Goal: Task Accomplishment & Management: Use online tool/utility

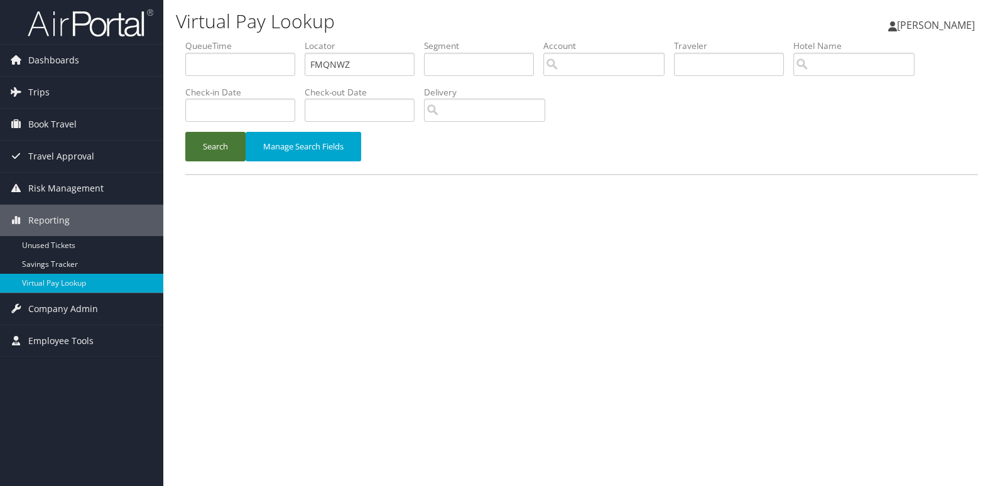
click at [218, 158] on button "Search" at bounding box center [215, 147] width 60 height 30
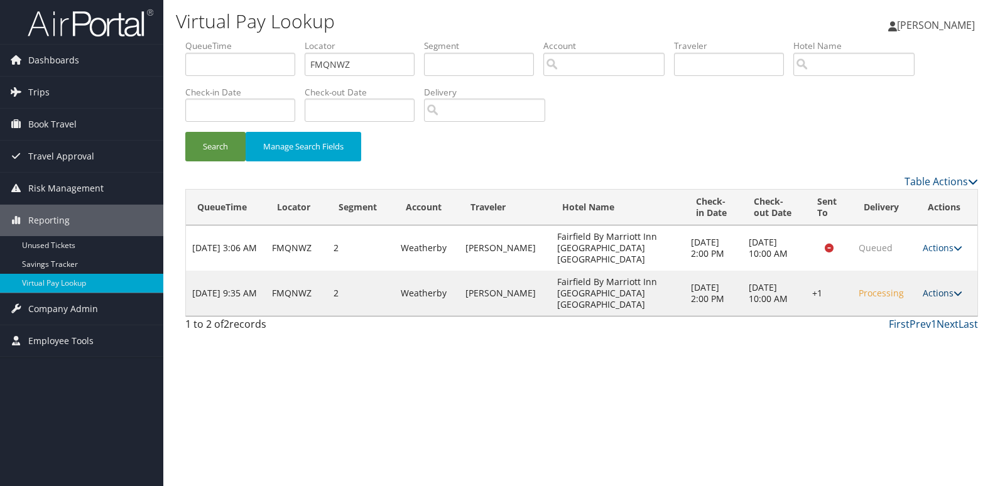
click at [931, 287] on link "Actions" at bounding box center [943, 293] width 40 height 12
click at [910, 299] on link "Resend" at bounding box center [904, 294] width 107 height 21
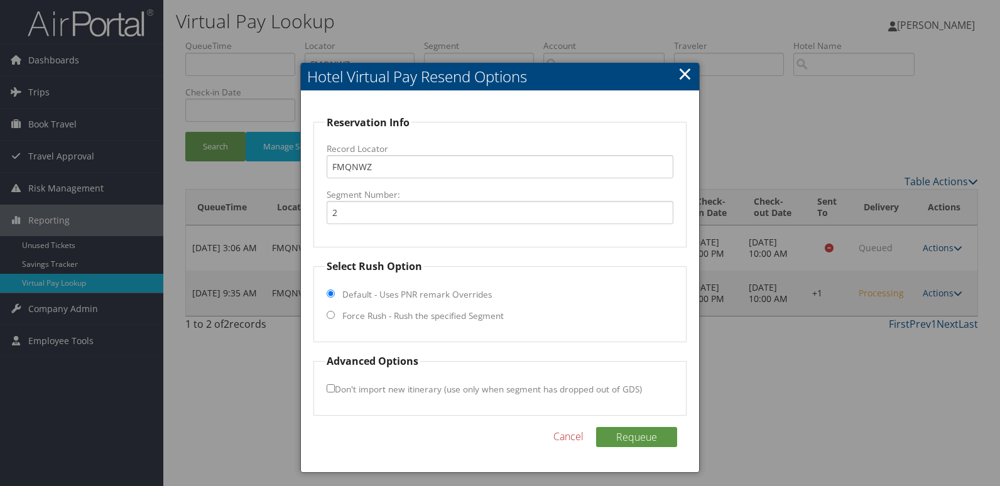
click at [406, 314] on label "Force Rush - Rush the specified Segment" at bounding box center [422, 316] width 161 height 13
click at [335, 314] on input "Force Rush - Rush the specified Segment" at bounding box center [331, 315] width 8 height 8
radio input "true"
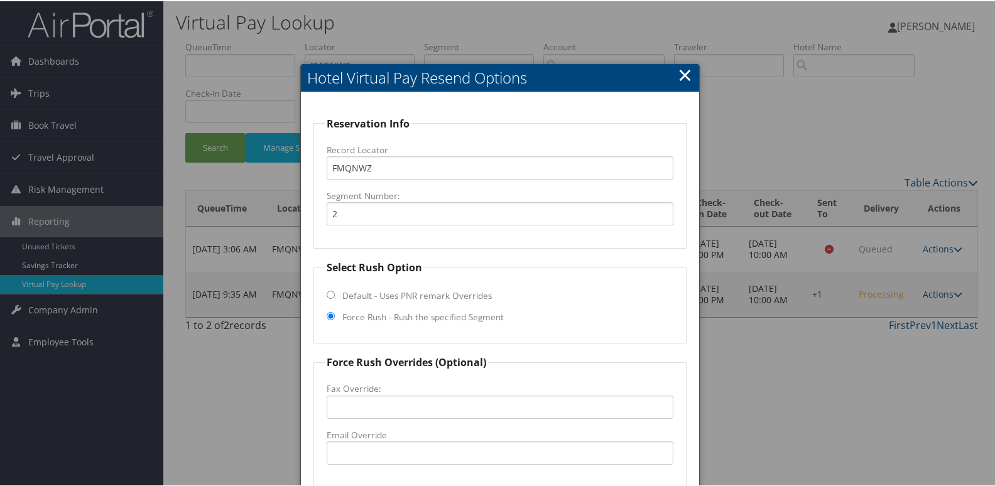
click at [390, 435] on label "Email Override" at bounding box center [500, 434] width 347 height 13
click at [390, 440] on input "Email Override" at bounding box center [500, 451] width 347 height 23
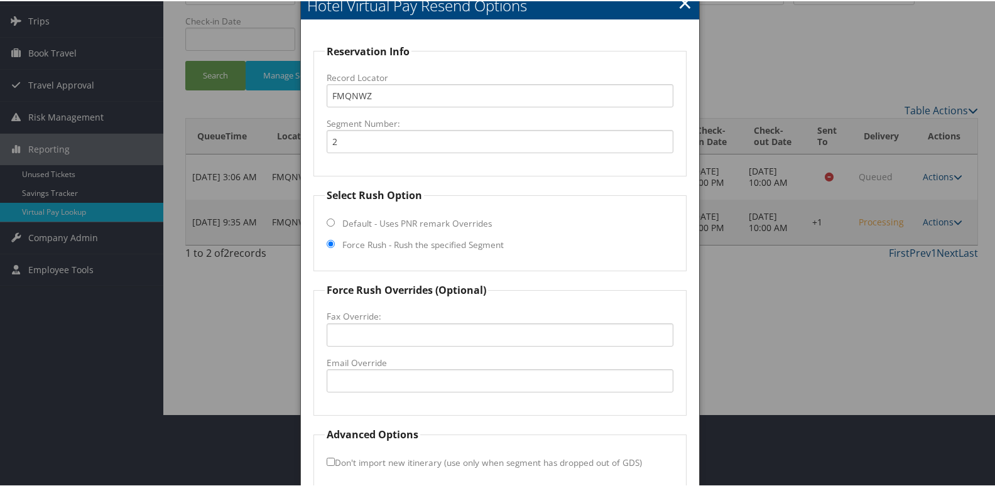
scroll to position [131, 0]
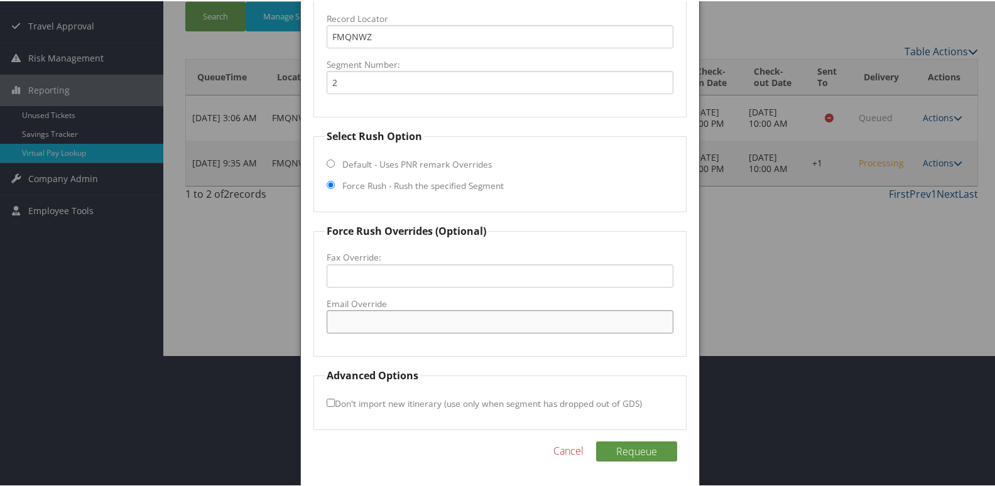
click at [354, 319] on input "Email Override" at bounding box center [500, 320] width 347 height 23
type input "[EMAIL_ADDRESS][DOMAIN_NAME]"
click at [645, 455] on button "Requeue" at bounding box center [636, 450] width 81 height 20
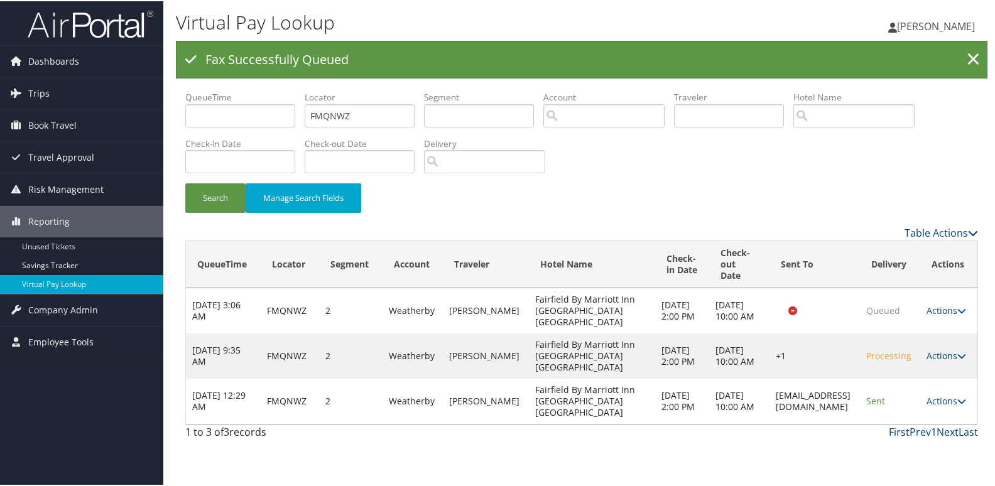
scroll to position [0, 0]
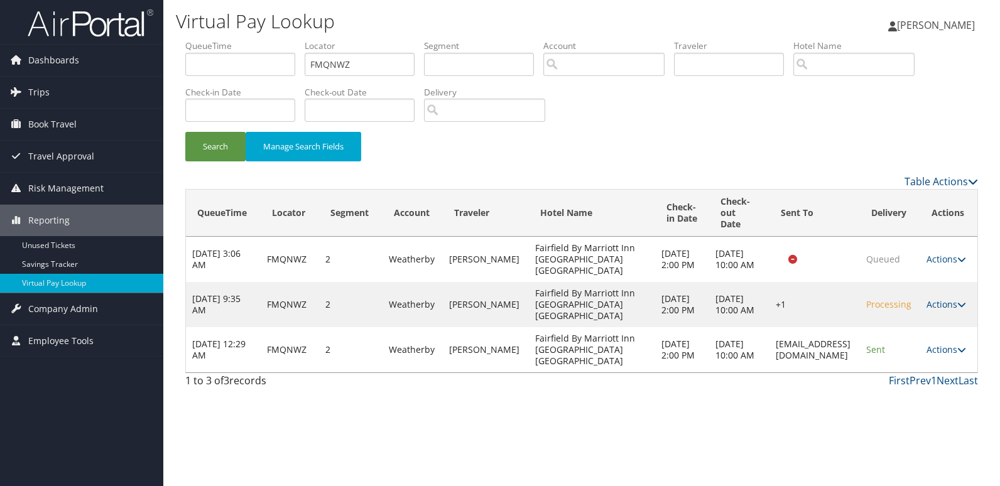
drag, startPoint x: 705, startPoint y: 352, endPoint x: 863, endPoint y: 351, distance: 157.7
click at [860, 351] on td "[EMAIL_ADDRESS][DOMAIN_NAME]" at bounding box center [815, 349] width 90 height 45
copy td "[EMAIL_ADDRESS][DOMAIN_NAME]"
click at [947, 349] on link "Actions" at bounding box center [947, 350] width 40 height 12
click at [937, 392] on link "Logs" at bounding box center [926, 389] width 79 height 21
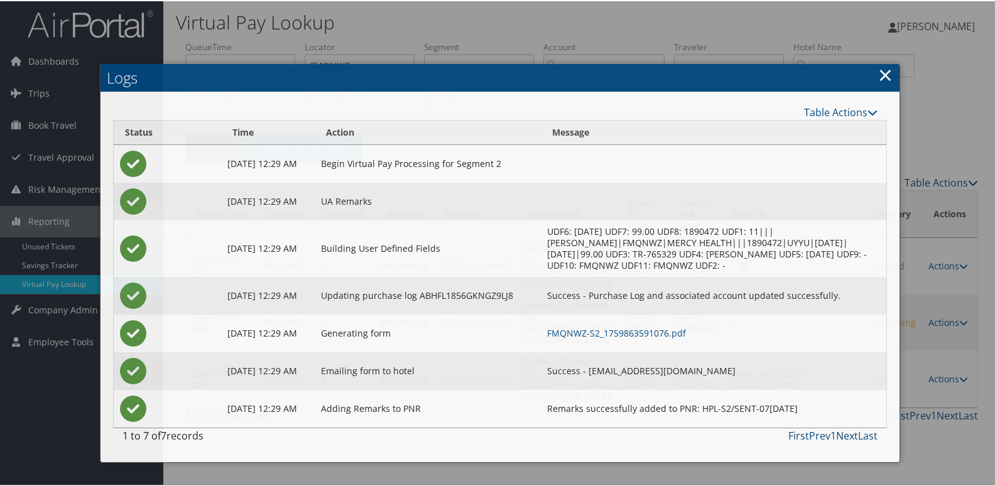
scroll to position [44, 0]
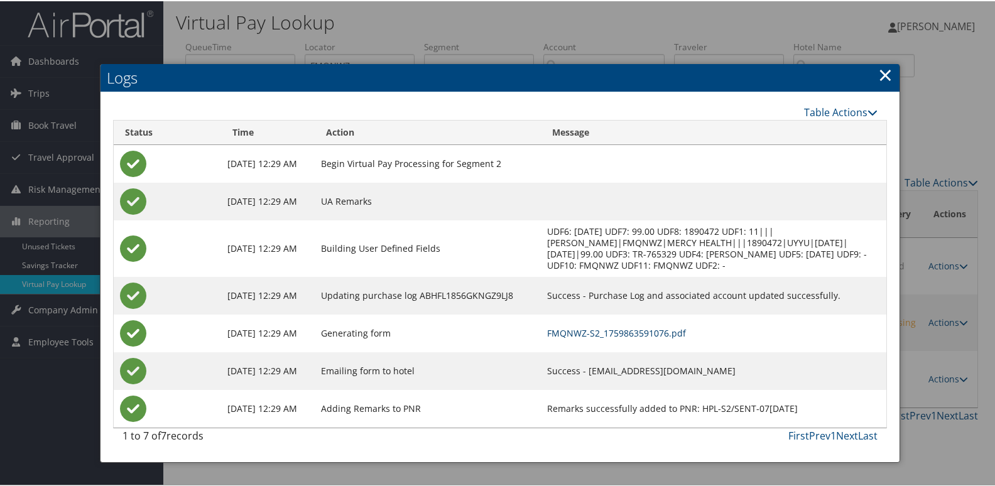
click at [662, 326] on link "FMQNWZ-S2_1759863591076.pdf" at bounding box center [616, 332] width 139 height 12
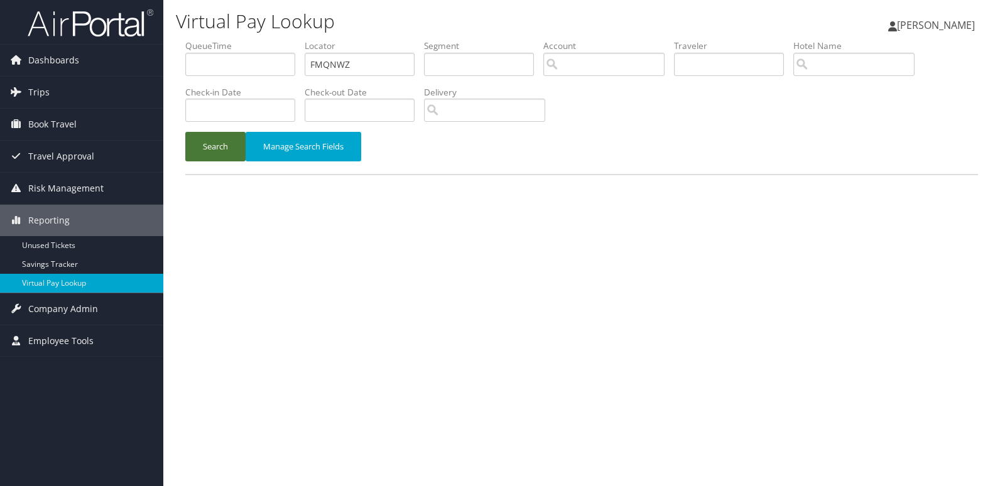
click at [210, 147] on button "Search" at bounding box center [215, 147] width 60 height 30
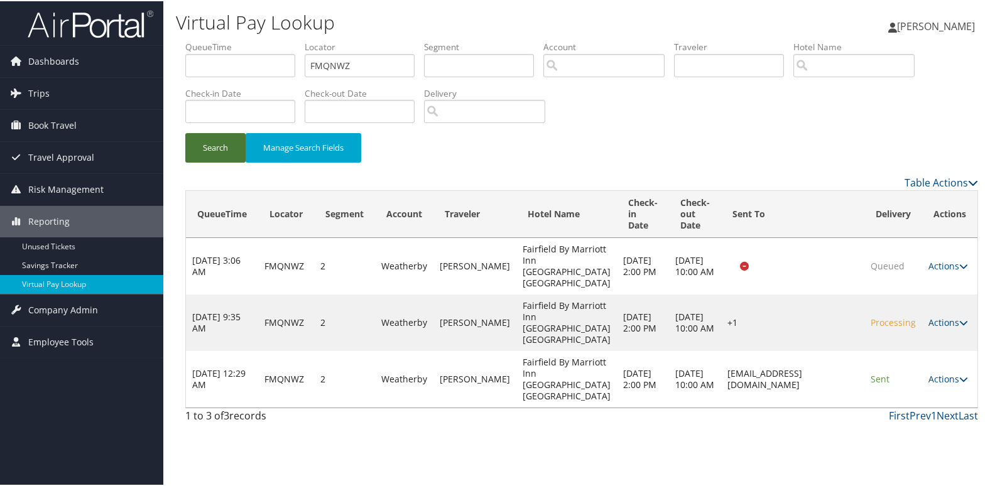
scroll to position [44, 0]
drag, startPoint x: 682, startPoint y: 418, endPoint x: 846, endPoint y: 424, distance: 164.7
click at [846, 407] on td "[EMAIL_ADDRESS][DOMAIN_NAME]" at bounding box center [792, 378] width 143 height 57
copy td "[EMAIL_ADDRESS][DOMAIN_NAME]"
click at [935, 384] on link "Actions" at bounding box center [949, 378] width 40 height 12
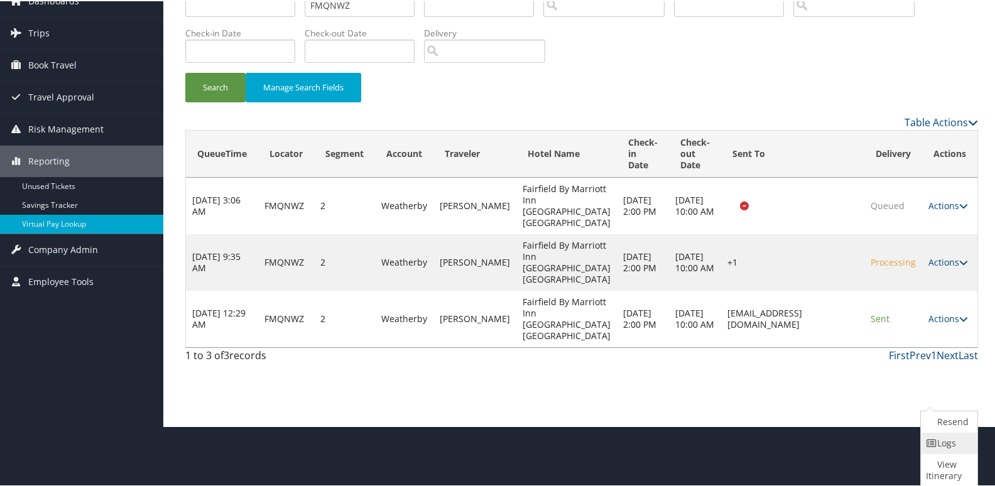
click at [930, 440] on icon at bounding box center [931, 442] width 11 height 9
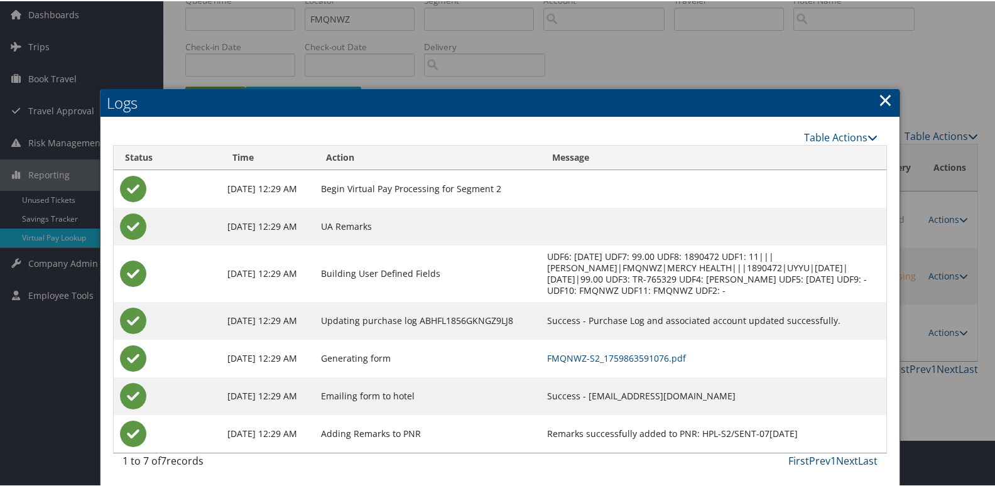
scroll to position [47, 0]
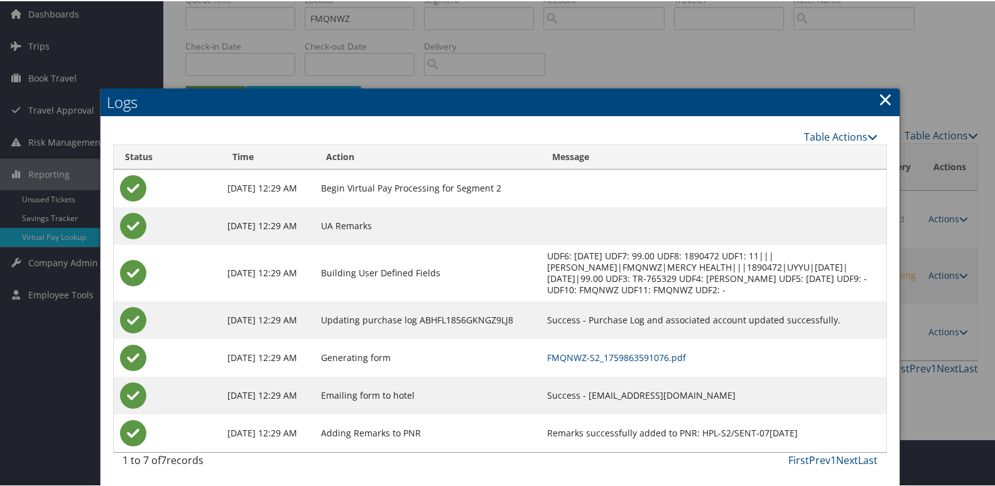
click at [878, 99] on link "×" at bounding box center [885, 97] width 14 height 25
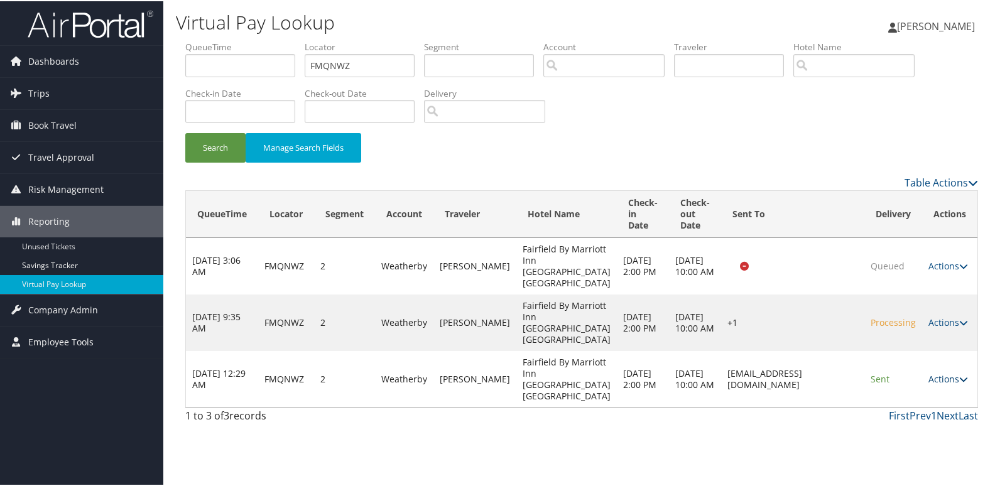
click at [943, 384] on link "Actions" at bounding box center [949, 378] width 40 height 12
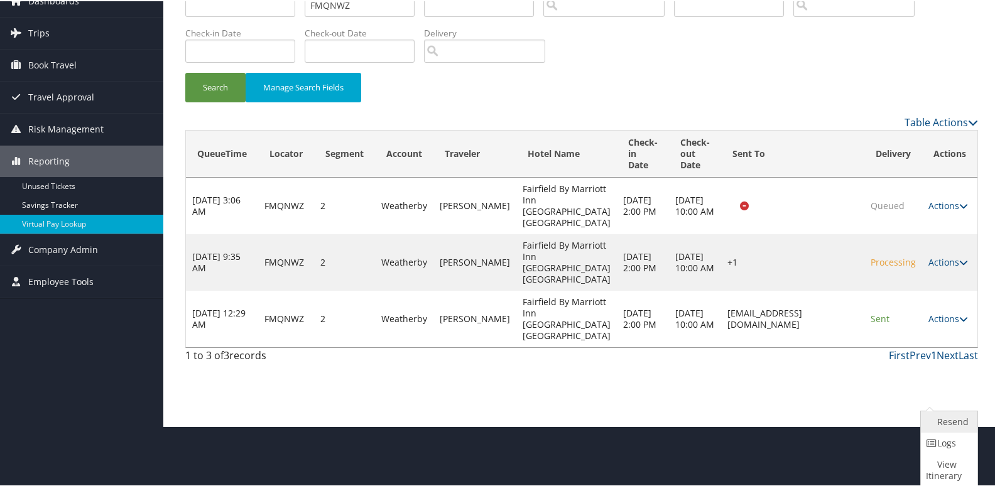
click at [942, 413] on link "Resend" at bounding box center [947, 420] width 53 height 21
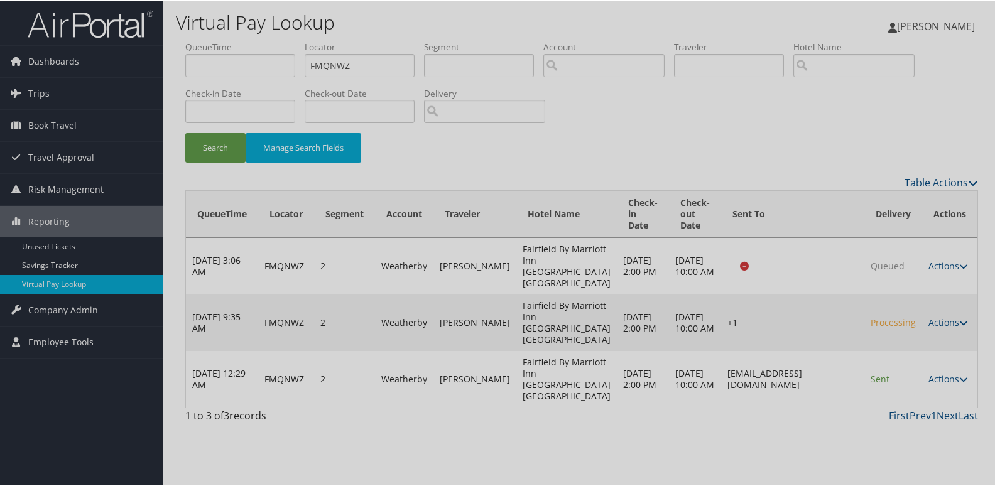
scroll to position [44, 0]
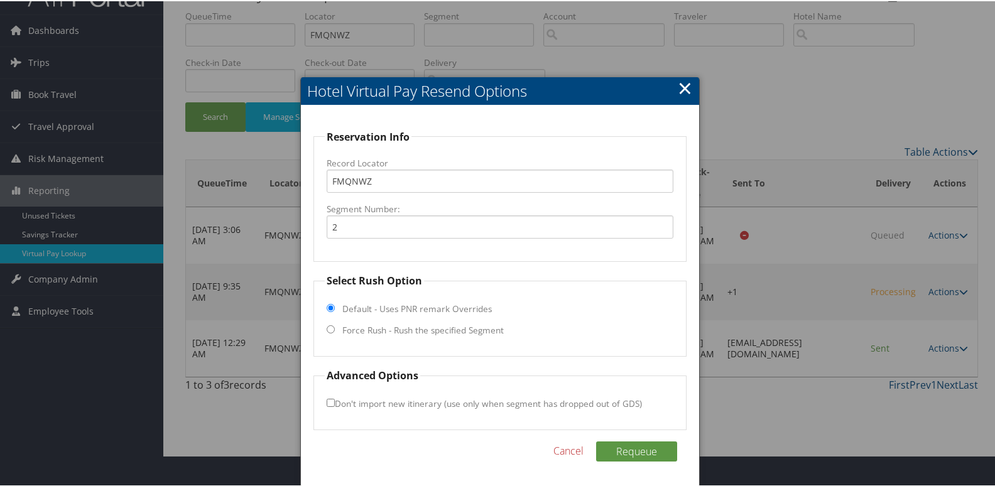
click at [403, 323] on label "Force Rush - Rush the specified Segment" at bounding box center [422, 329] width 161 height 13
click at [335, 324] on input "Force Rush - Rush the specified Segment" at bounding box center [331, 328] width 8 height 8
radio input "true"
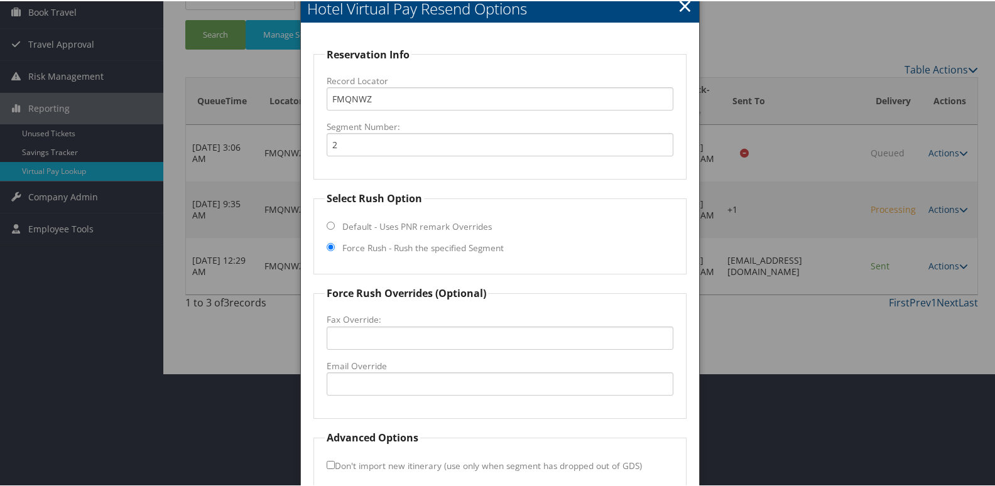
scroll to position [175, 0]
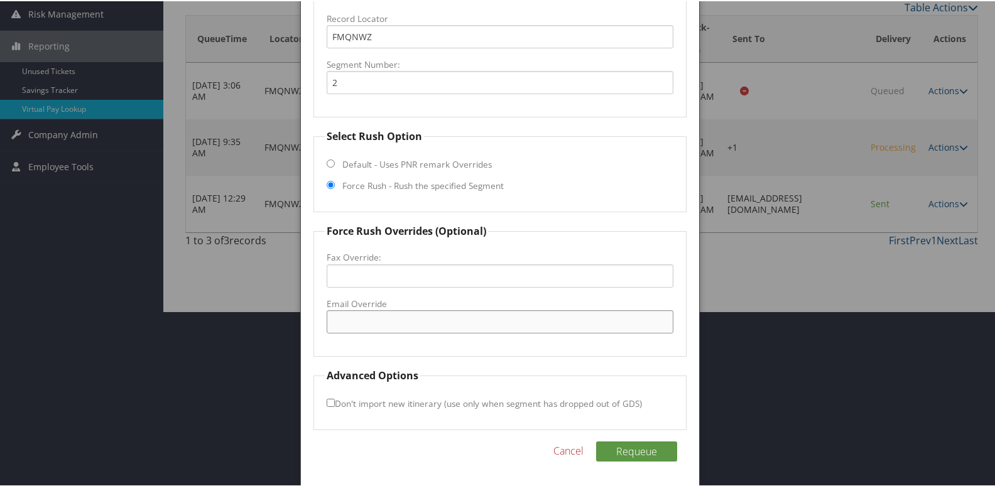
click at [400, 317] on input "Email Override" at bounding box center [500, 320] width 347 height 23
paste input "[EMAIL_ADDRESS][DOMAIN_NAME]"
click at [356, 322] on input "[EMAIL_ADDRESS][DOMAIN_NAME]" at bounding box center [500, 320] width 347 height 23
click at [359, 325] on input "[EMAIL_ADDRESS][DOMAIN_NAME]" at bounding box center [500, 320] width 347 height 23
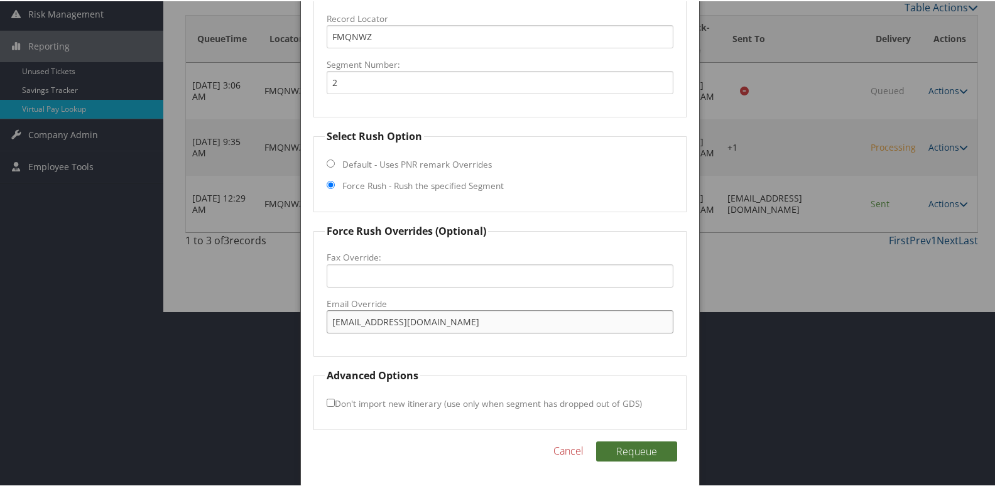
type input "[EMAIL_ADDRESS][DOMAIN_NAME]"
click at [624, 449] on button "Requeue" at bounding box center [636, 450] width 81 height 20
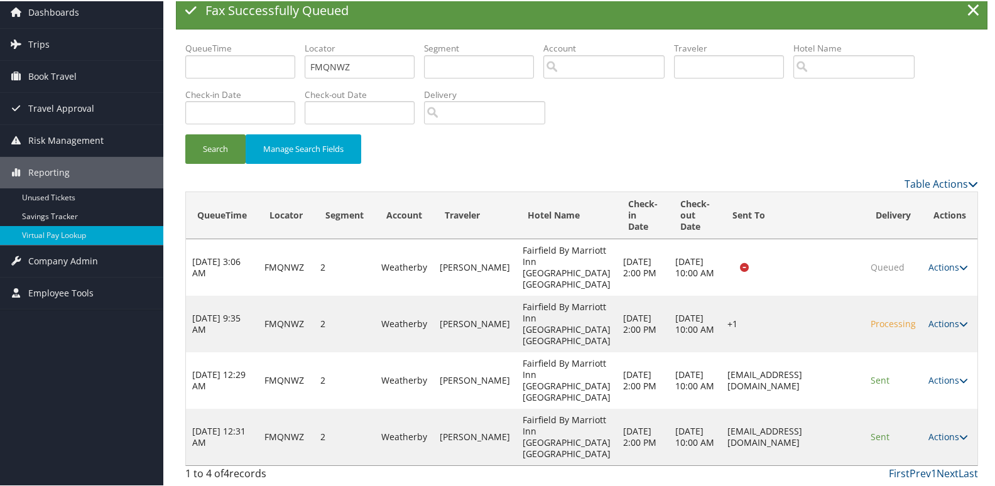
scroll to position [134, 0]
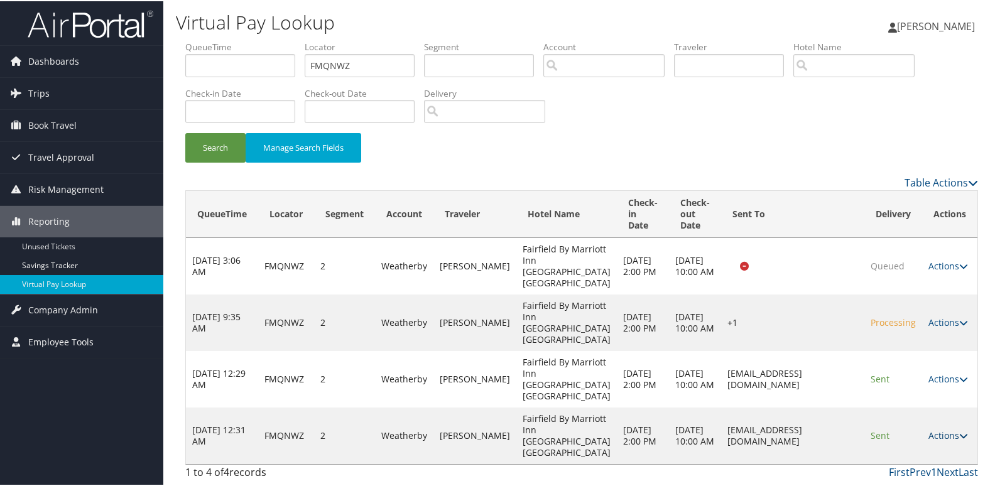
click at [934, 429] on link "Actions" at bounding box center [949, 435] width 40 height 12
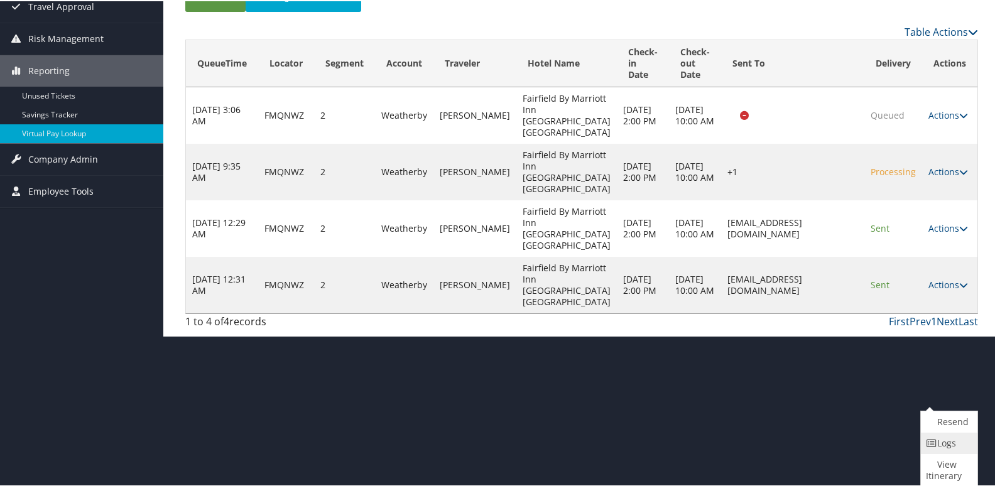
click at [930, 447] on link "Logs" at bounding box center [947, 442] width 53 height 21
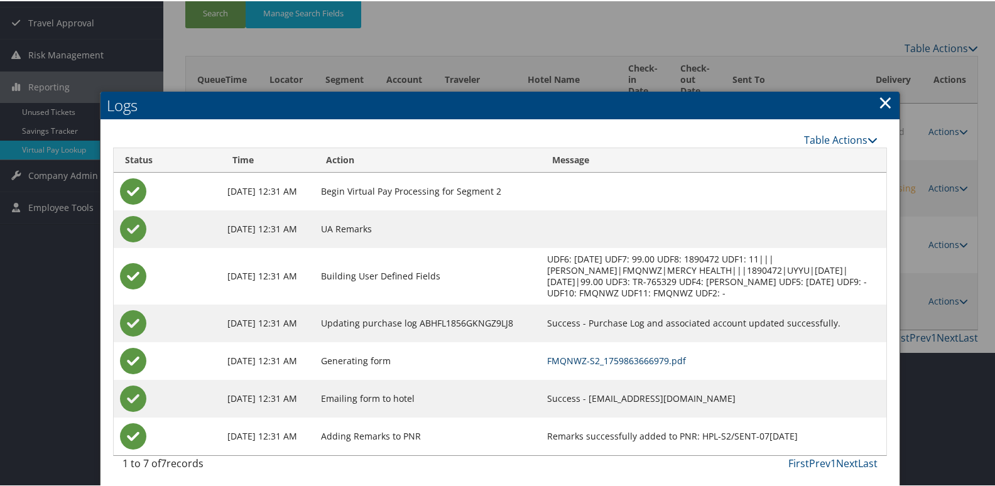
click at [645, 361] on link "FMQNWZ-S2_1759863666979.pdf" at bounding box center [616, 360] width 139 height 12
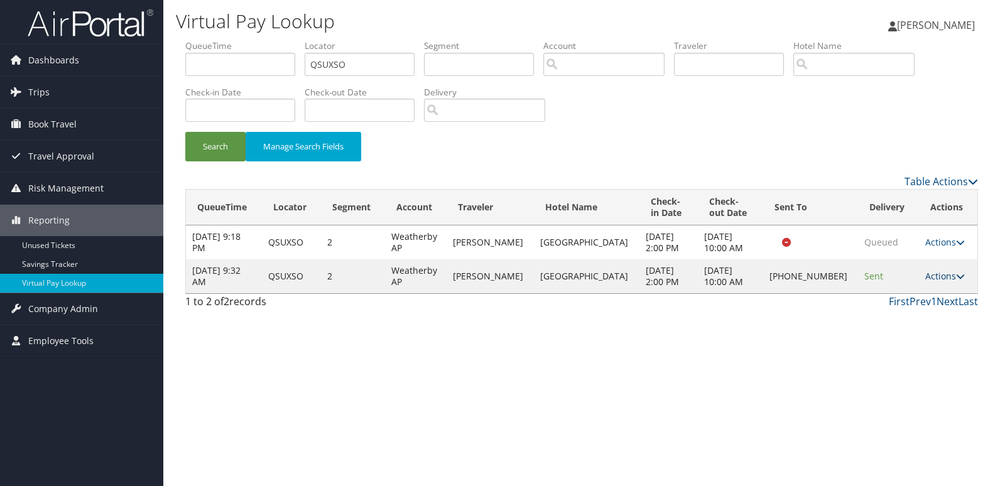
click at [926, 276] on link "Actions" at bounding box center [946, 276] width 40 height 12
click at [913, 298] on link "Resend" at bounding box center [901, 294] width 107 height 21
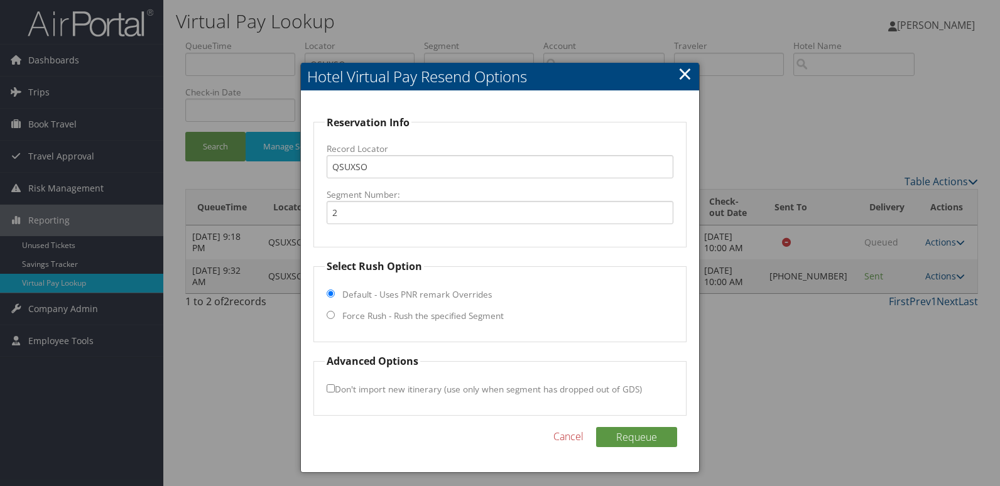
click at [351, 312] on label "Force Rush - Rush the specified Segment" at bounding box center [422, 316] width 161 height 13
click at [335, 312] on input "Force Rush - Rush the specified Segment" at bounding box center [331, 315] width 8 height 8
radio input "true"
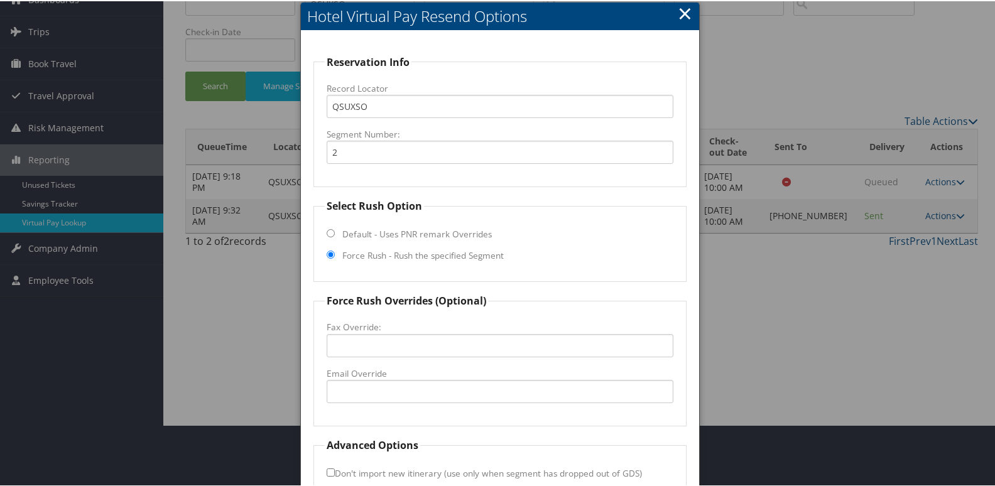
scroll to position [131, 0]
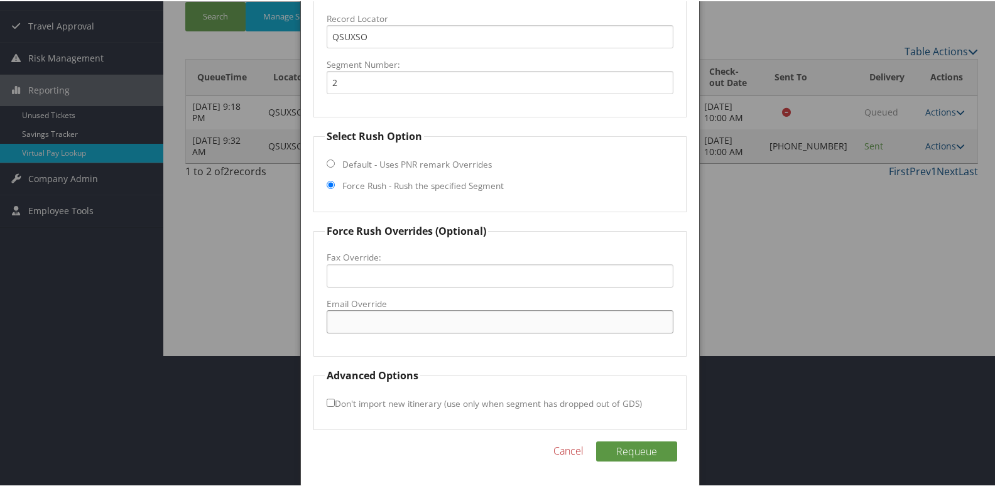
click at [400, 332] on input "Email Override" at bounding box center [500, 320] width 347 height 23
click at [838, 244] on div at bounding box center [500, 243] width 1000 height 486
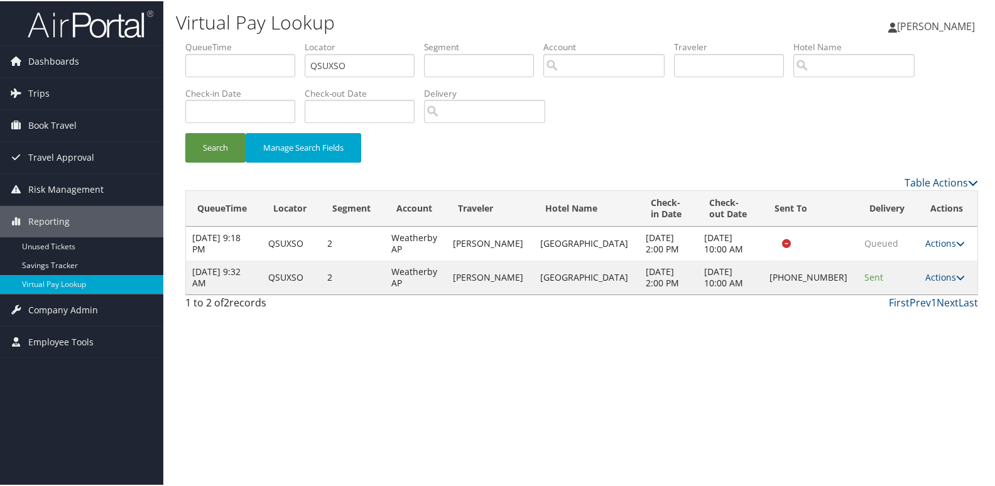
scroll to position [0, 0]
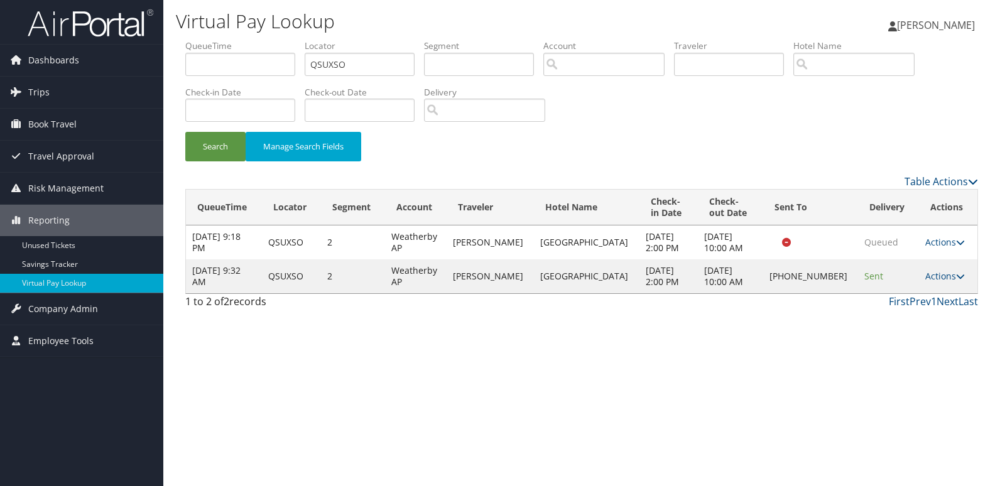
drag, startPoint x: 809, startPoint y: 272, endPoint x: 834, endPoint y: 285, distance: 28.9
click at [834, 285] on td "+1 (937) 535-2111" at bounding box center [811, 276] width 96 height 34
copy td "937) 535-2111"
click at [931, 276] on link "Actions" at bounding box center [946, 276] width 40 height 12
click at [922, 315] on link "Logs" at bounding box center [901, 315] width 107 height 21
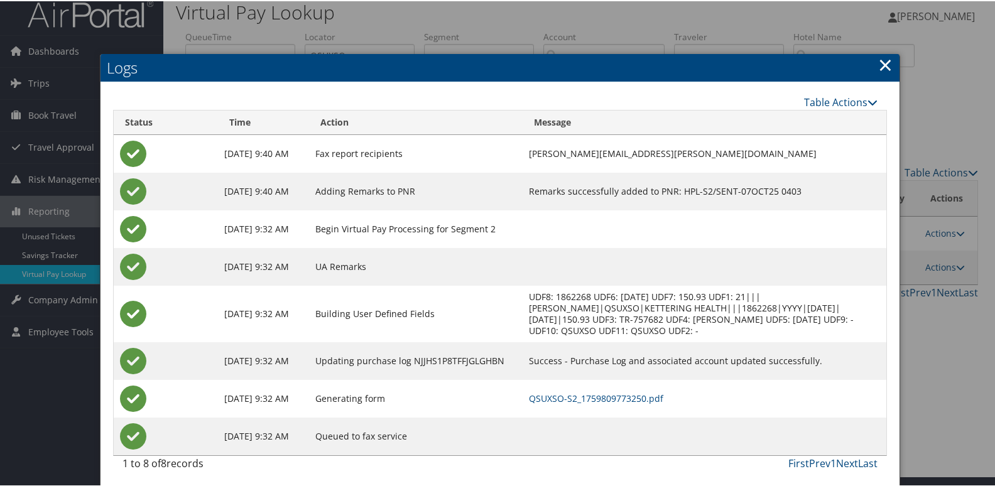
scroll to position [13, 0]
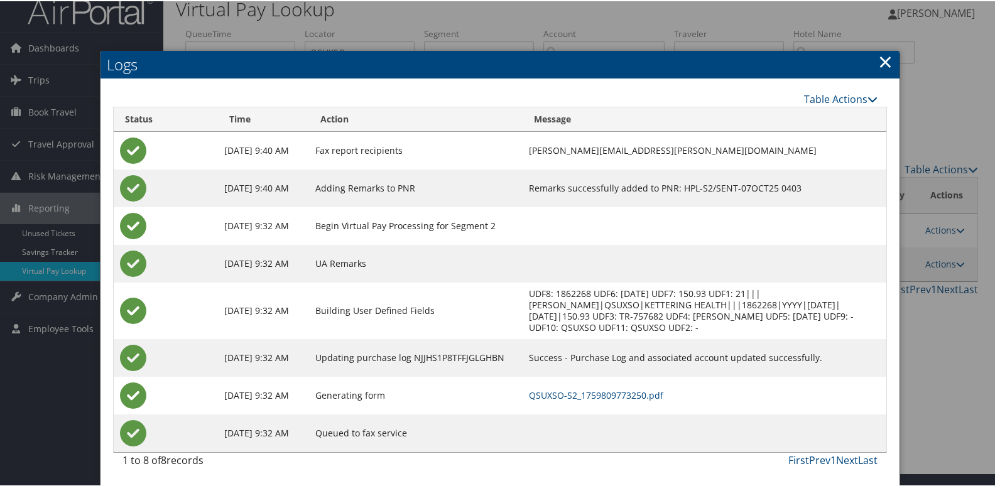
drag, startPoint x: 887, startPoint y: 57, endPoint x: 884, endPoint y: 102, distance: 44.7
click at [887, 60] on link "×" at bounding box center [885, 60] width 14 height 25
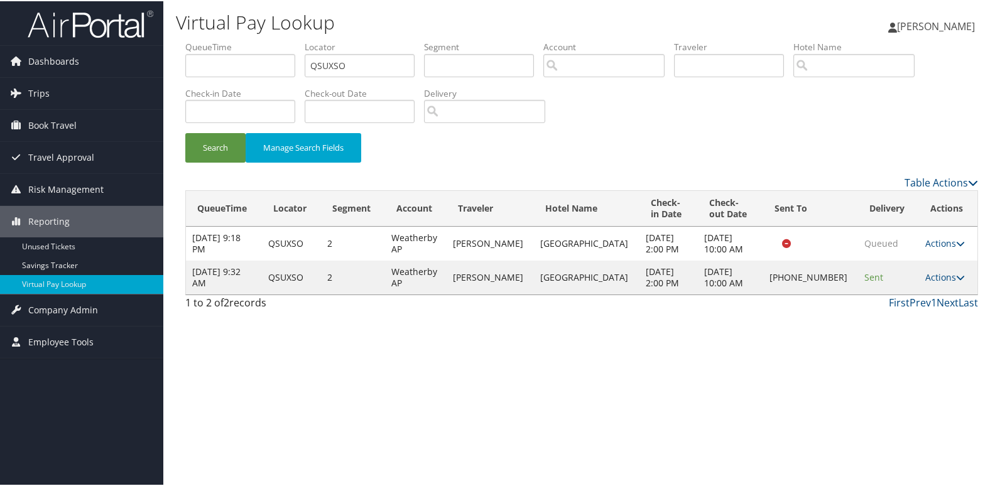
scroll to position [0, 0]
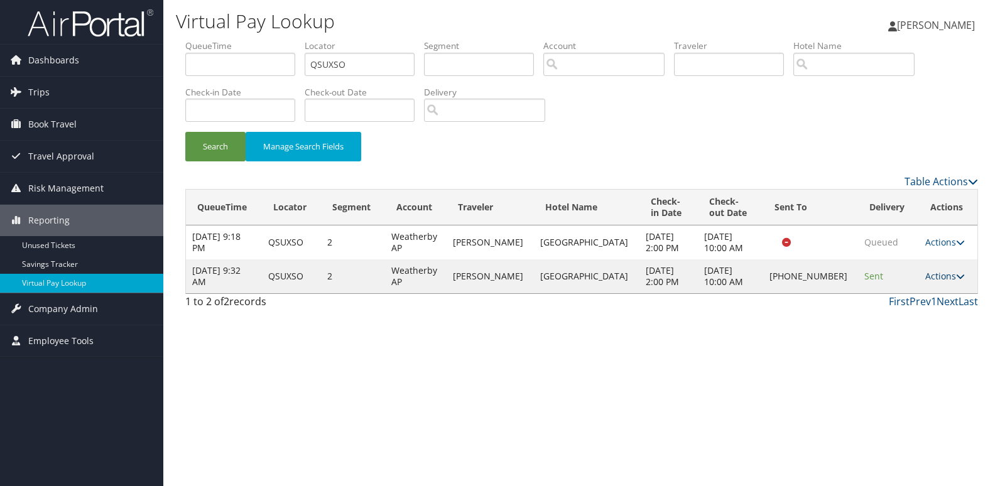
click at [934, 280] on link "Actions" at bounding box center [946, 276] width 40 height 12
click at [897, 295] on link "Resend" at bounding box center [901, 294] width 107 height 21
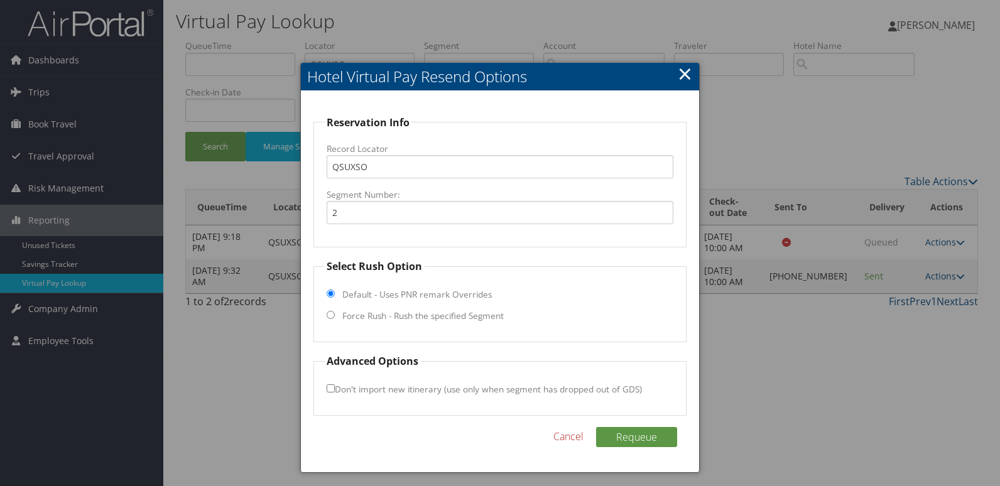
click at [369, 318] on label "Force Rush - Rush the specified Segment" at bounding box center [422, 316] width 161 height 13
click at [335, 318] on input "Force Rush - Rush the specified Segment" at bounding box center [331, 315] width 8 height 8
radio input "true"
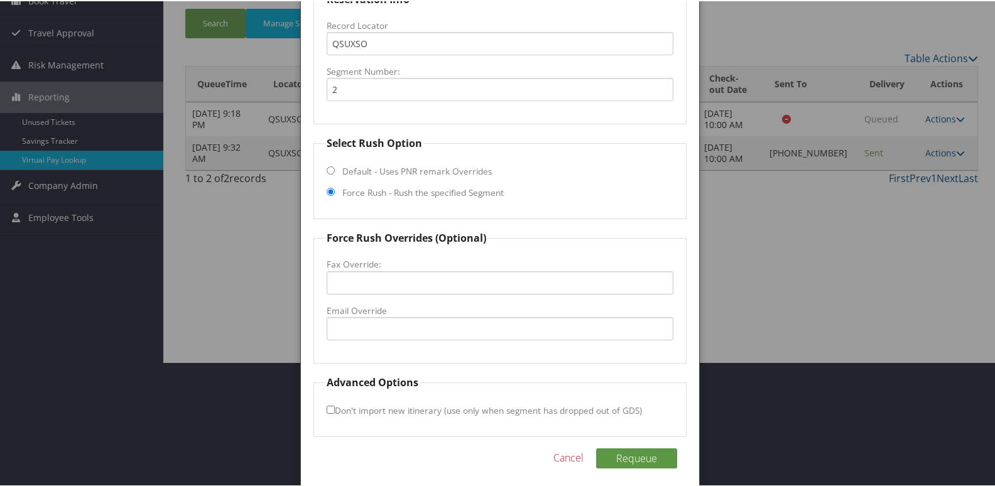
scroll to position [126, 0]
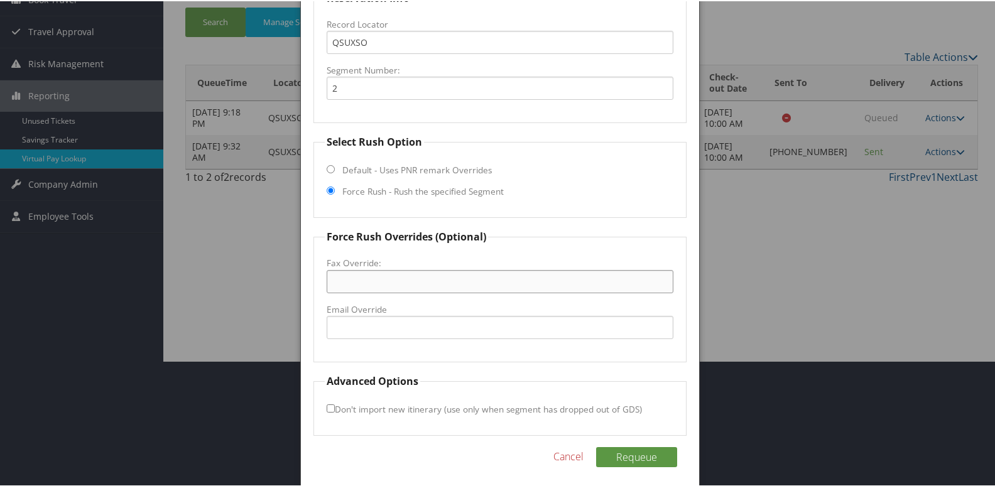
click at [399, 287] on input "Fax Override:" at bounding box center [500, 280] width 347 height 23
paste input "937) 535-2111"
type input "937) 535-2111"
click at [614, 456] on button "Requeue" at bounding box center [636, 456] width 81 height 20
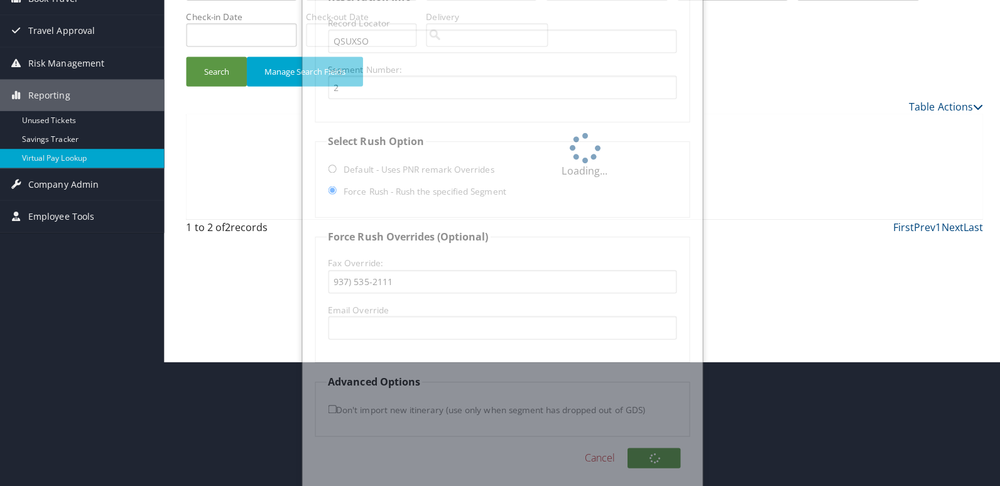
scroll to position [0, 0]
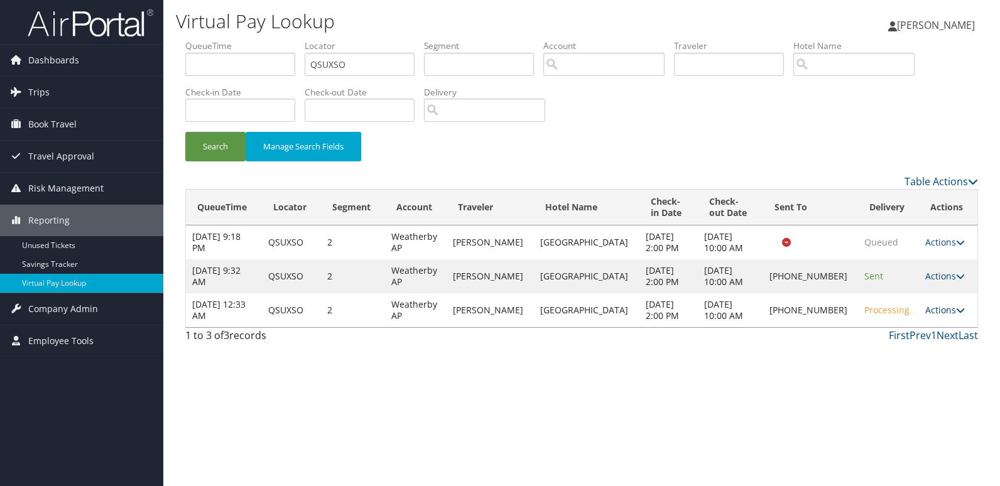
click at [931, 312] on link "Actions" at bounding box center [946, 310] width 40 height 12
click at [939, 356] on link "Logs" at bounding box center [901, 349] width 107 height 21
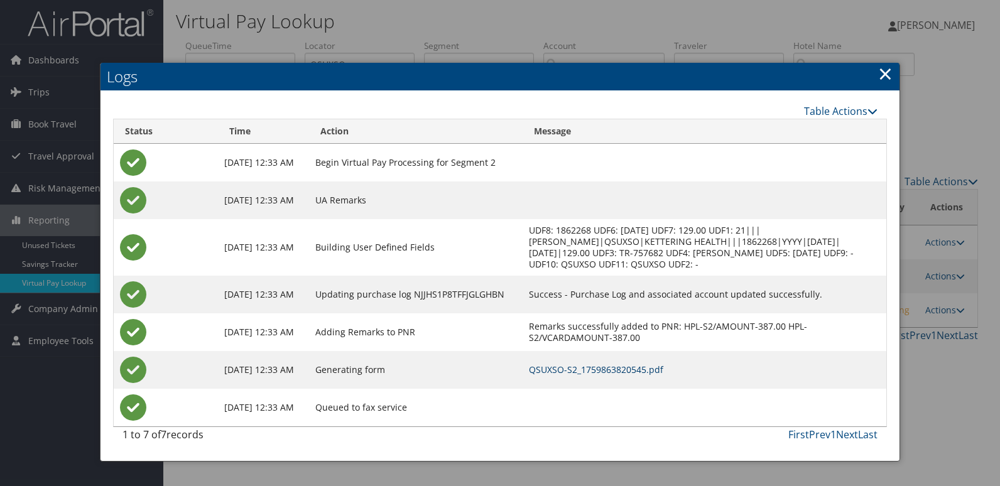
click at [620, 366] on link "QSUXSO-S2_1759863820545.pdf" at bounding box center [596, 370] width 134 height 12
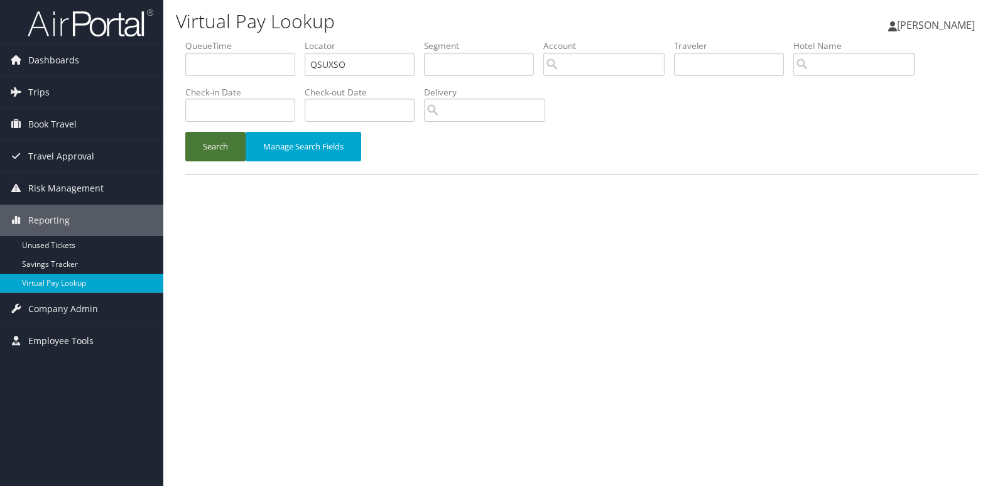
click at [200, 160] on button "Search" at bounding box center [215, 147] width 60 height 30
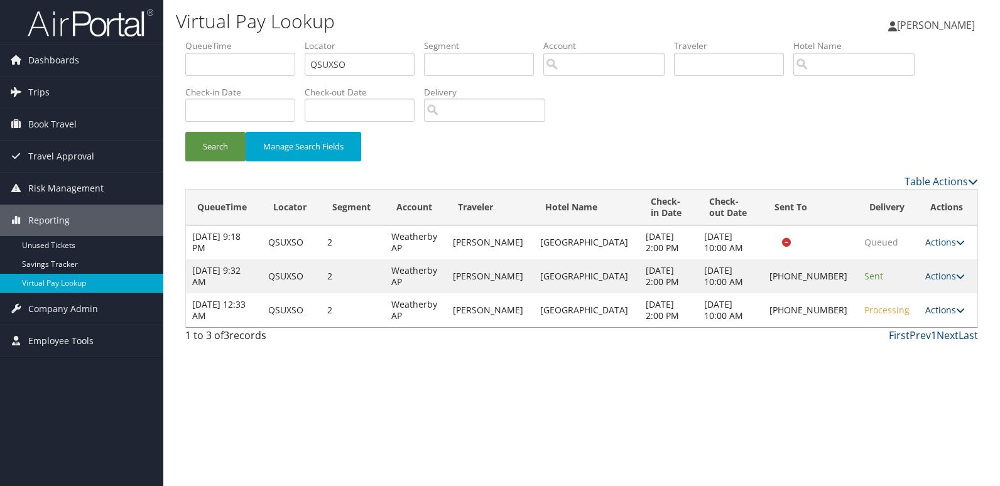
click at [935, 314] on link "Actions" at bounding box center [946, 310] width 40 height 12
click at [922, 347] on link "Logs" at bounding box center [901, 349] width 107 height 21
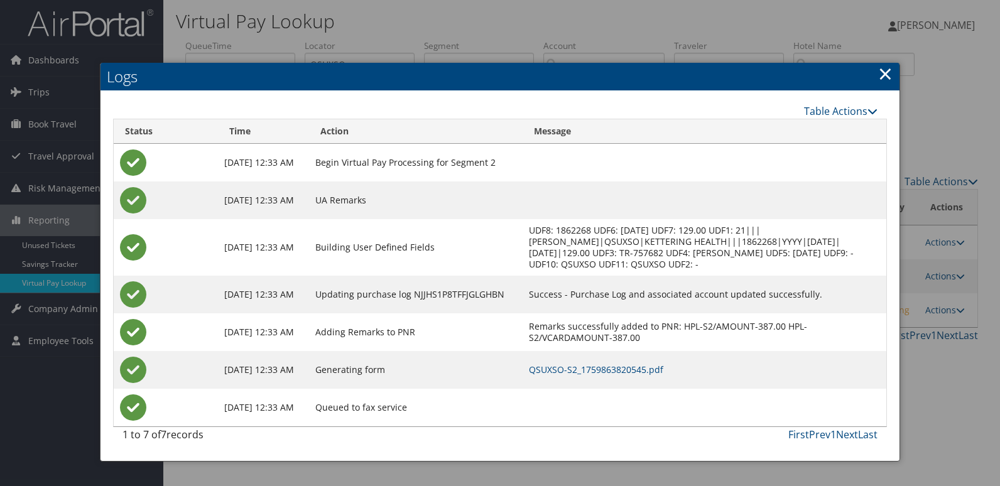
click at [888, 75] on link "×" at bounding box center [885, 73] width 14 height 25
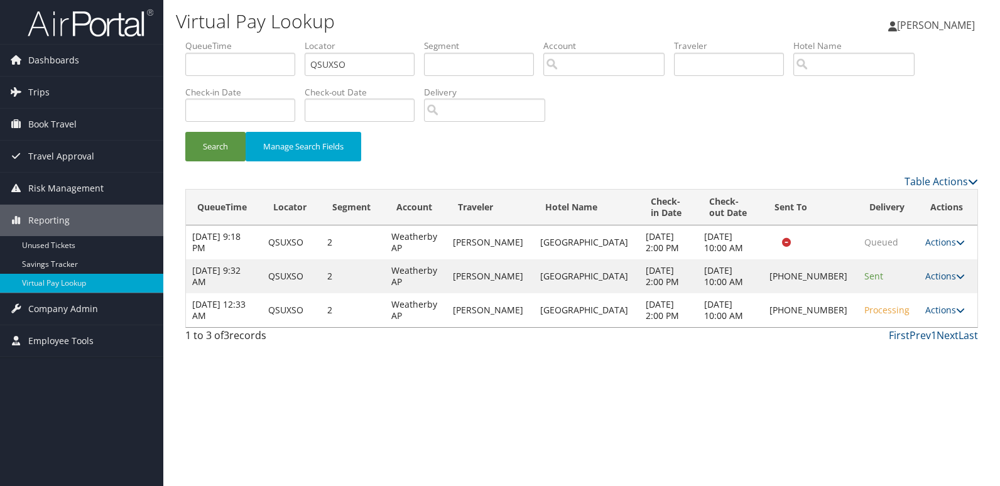
drag, startPoint x: 805, startPoint y: 303, endPoint x: 837, endPoint y: 319, distance: 34.8
click at [837, 319] on td "+1 (937) 535-2111" at bounding box center [811, 310] width 96 height 34
copy td "(937) 535-2111"
click at [871, 344] on div "1 to 3 of 3 records First Prev 1 Next Last" at bounding box center [582, 338] width 812 height 21
click at [937, 309] on link "Actions" at bounding box center [946, 310] width 40 height 12
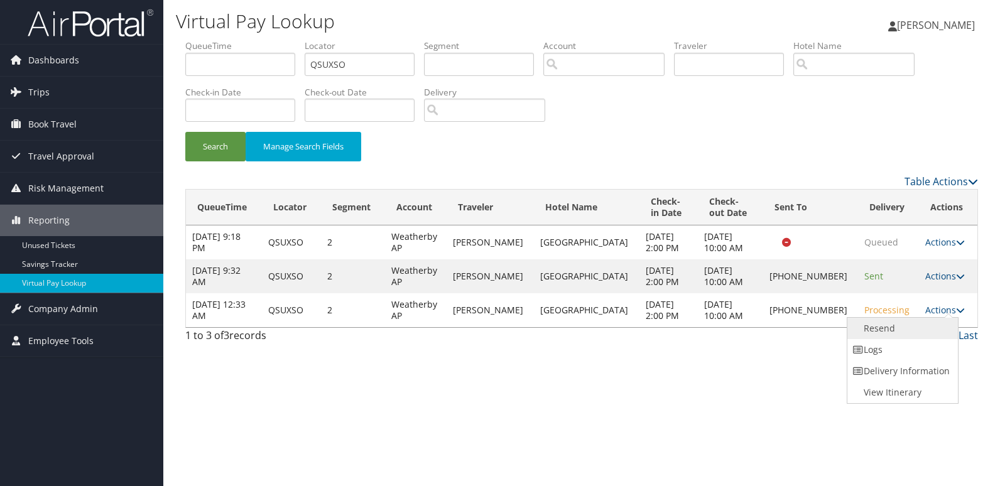
click at [920, 334] on link "Resend" at bounding box center [901, 328] width 107 height 21
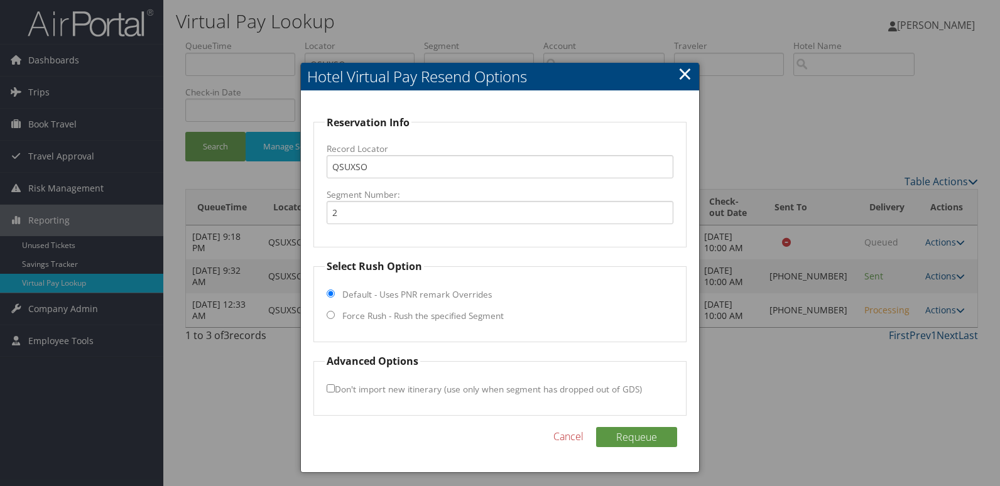
click at [369, 312] on label "Force Rush - Rush the specified Segment" at bounding box center [422, 316] width 161 height 13
click at [335, 312] on input "Force Rush - Rush the specified Segment" at bounding box center [331, 315] width 8 height 8
radio input "true"
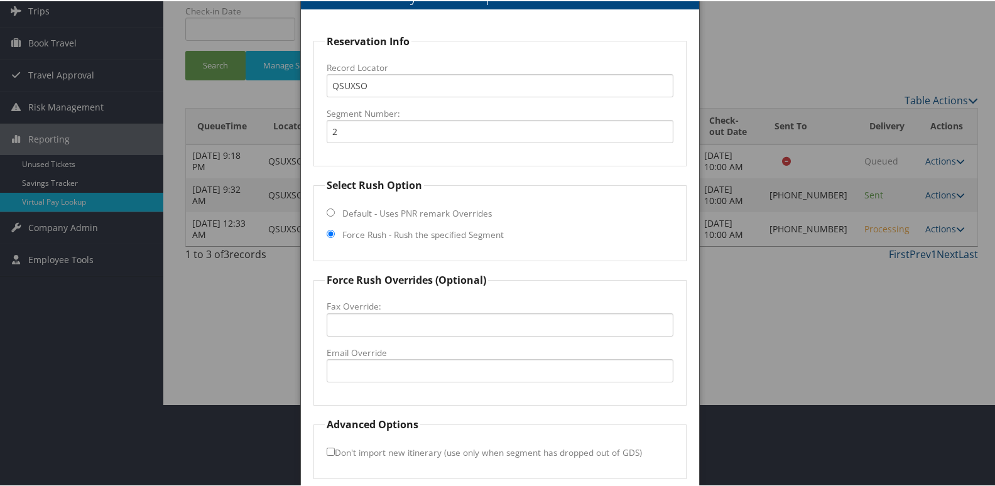
scroll to position [131, 0]
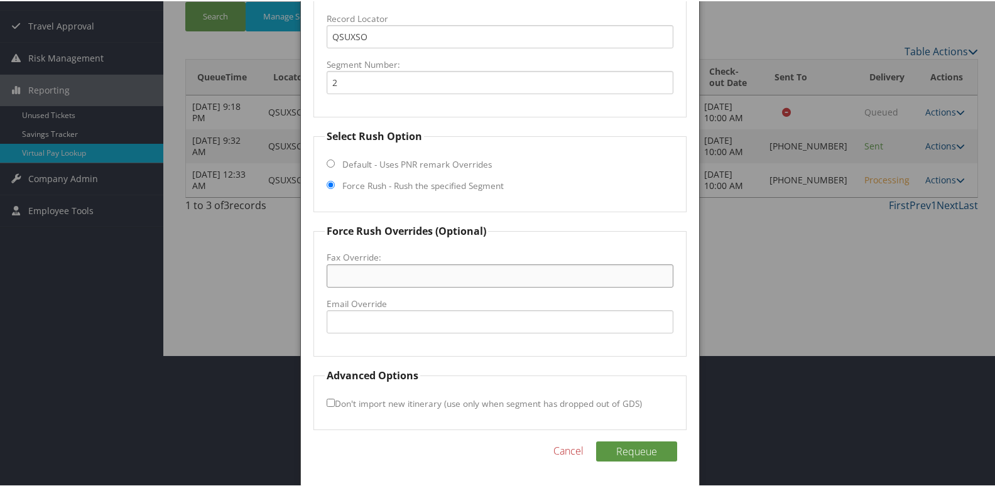
click at [382, 283] on input "Fax Override:" at bounding box center [500, 274] width 347 height 23
paste input "(937) 535-2111"
type input "(937) 535-2111"
click at [661, 451] on button "Requeue" at bounding box center [636, 450] width 81 height 20
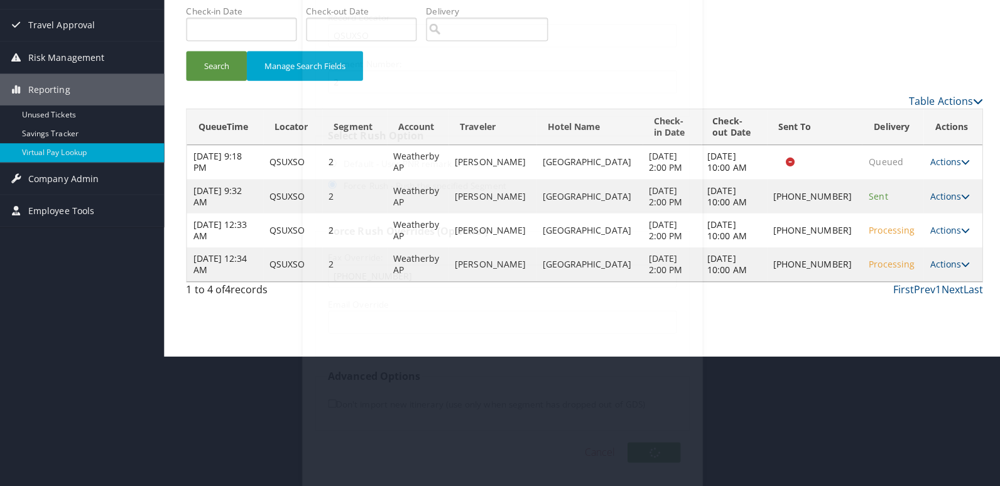
scroll to position [0, 0]
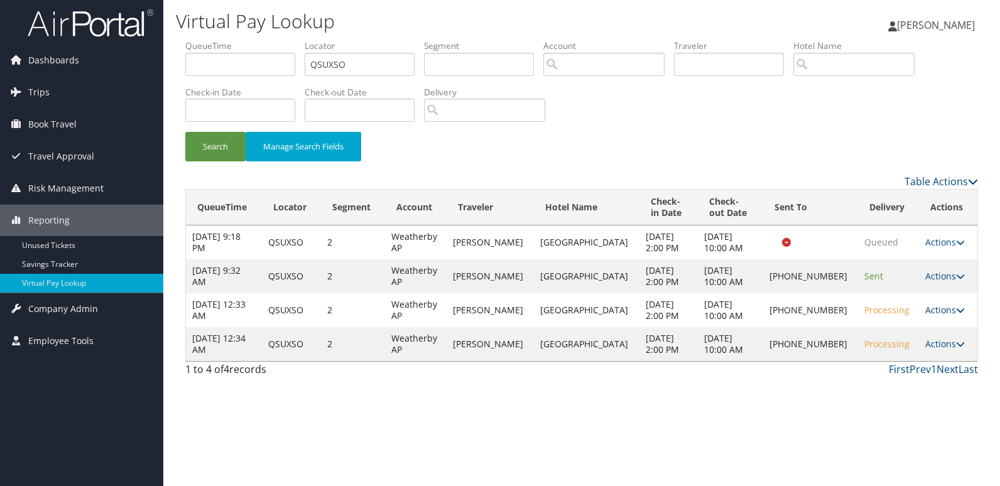
click at [941, 312] on link "Actions" at bounding box center [946, 310] width 40 height 12
click at [920, 346] on link "Logs" at bounding box center [901, 349] width 107 height 21
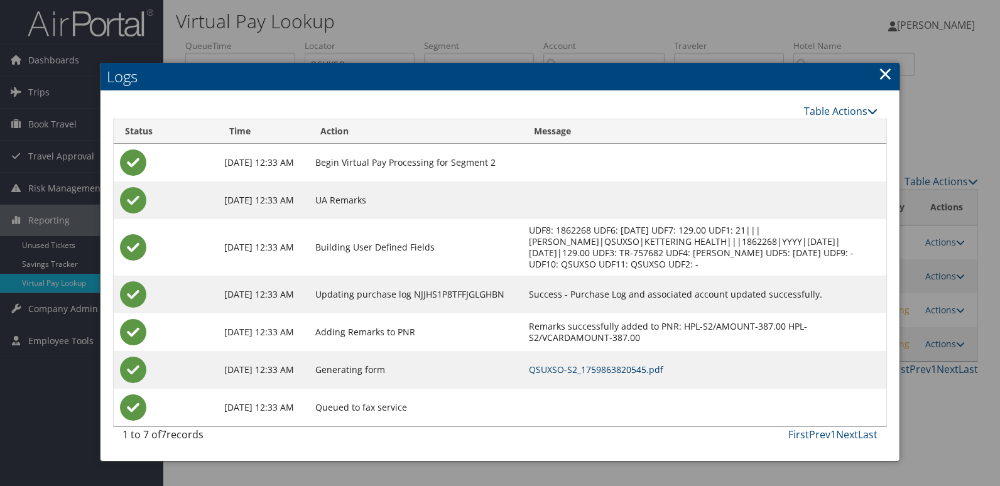
click at [652, 371] on link "QSUXSO-S2_1759863820545.pdf" at bounding box center [596, 370] width 134 height 12
